Goal: Task Accomplishment & Management: Use online tool/utility

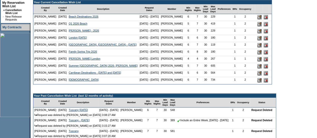
scroll to position [123, 0]
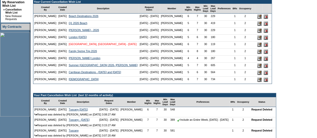
click at [101, 46] on link "[GEOGRAPHIC_DATA], [GEOGRAPHIC_DATA] - [DATE]" at bounding box center [103, 44] width 68 height 3
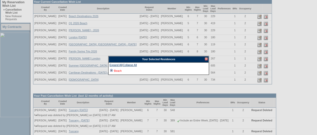
click at [115, 71] on link "Beach" at bounding box center [118, 70] width 8 height 3
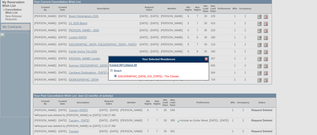
click at [126, 77] on link "Sea Island, Georgia - The Cloister" at bounding box center [148, 76] width 61 height 3
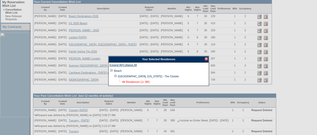
click at [133, 82] on link "All Residences (1+ BR)" at bounding box center [136, 81] width 28 height 3
click at [205, 59] on div at bounding box center [206, 58] width 3 height 3
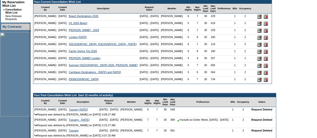
click at [262, 47] on input "image" at bounding box center [260, 45] width 4 height 4
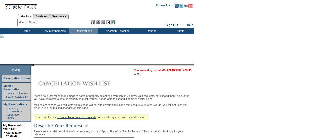
click at [175, 70] on link "[PERSON_NAME]" at bounding box center [180, 70] width 22 height 3
